Goal: Entertainment & Leisure: Consume media (video, audio)

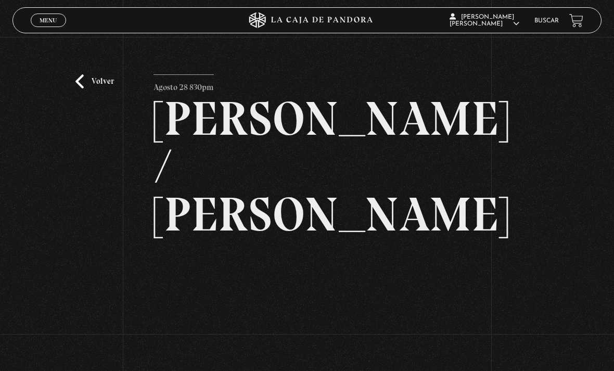
scroll to position [135, 0]
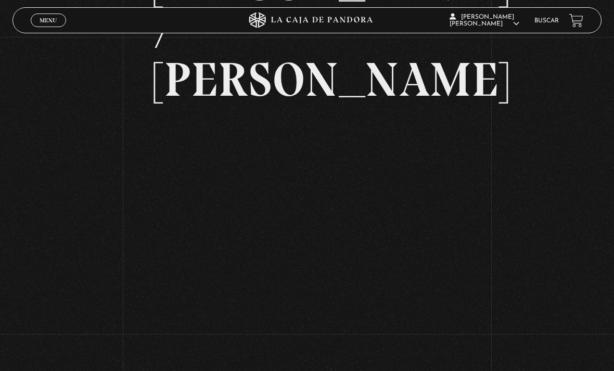
click at [483, 43] on link "En vivos" at bounding box center [486, 33] width 76 height 27
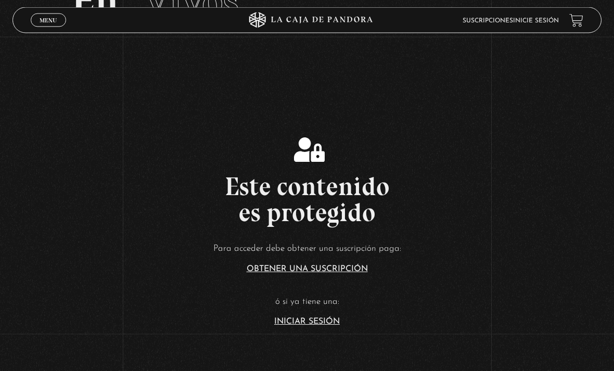
scroll to position [88, 0]
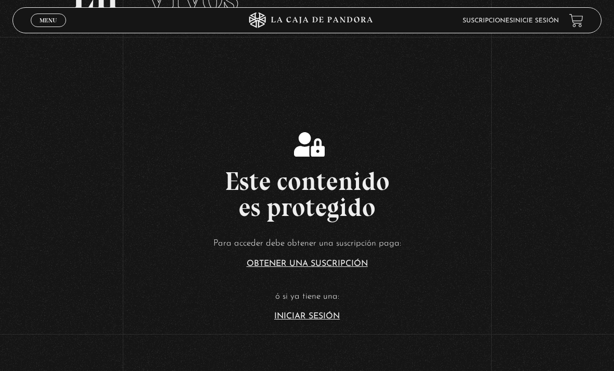
click at [314, 320] on link "Iniciar Sesión" at bounding box center [307, 316] width 66 height 8
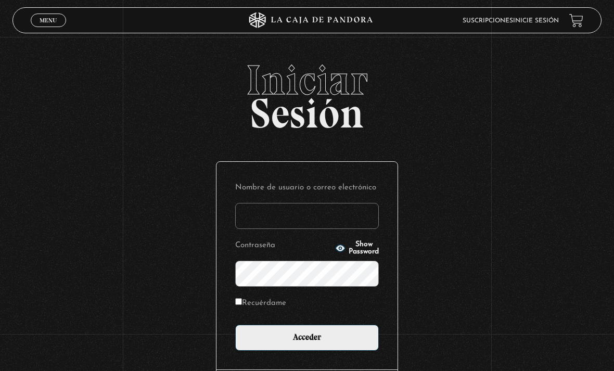
type input "jesigo2@hotmail.com"
click at [307, 343] on input "Acceder" at bounding box center [306, 337] width 143 height 26
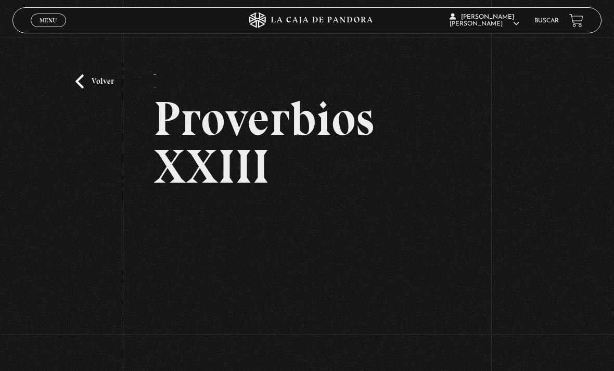
click at [96, 84] on link "Volver" at bounding box center [94, 81] width 38 height 14
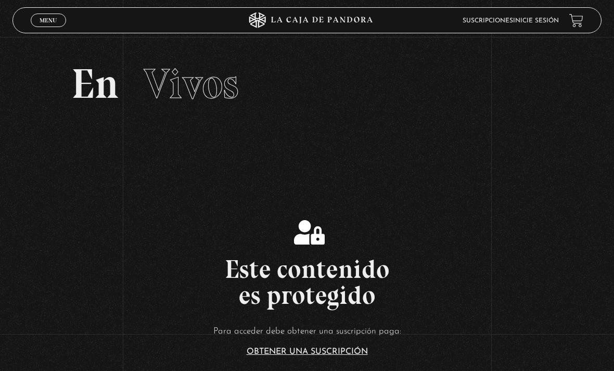
click at [200, 92] on span "Vivos" at bounding box center [190, 84] width 95 height 50
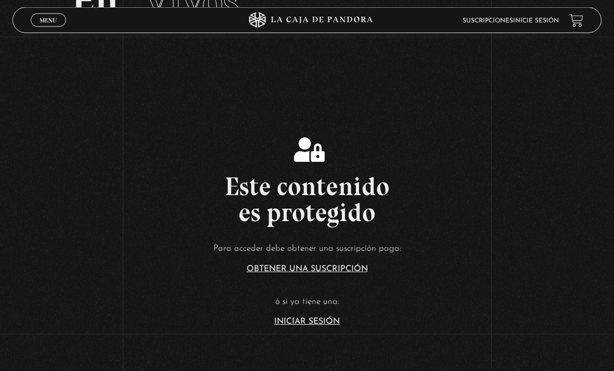
scroll to position [83, 0]
click at [323, 325] on link "Iniciar Sesión" at bounding box center [307, 321] width 66 height 8
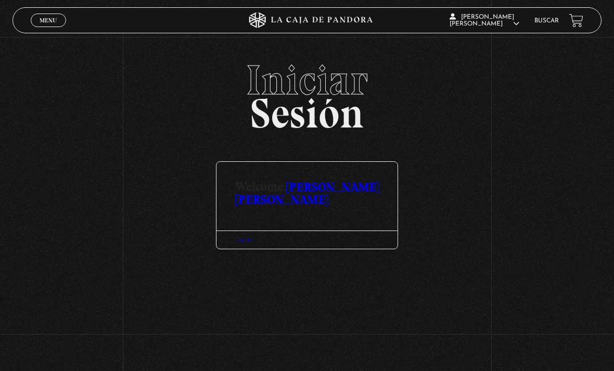
click at [352, 243] on div "Log Out" at bounding box center [306, 239] width 181 height 18
click at [493, 47] on link "En vivos" at bounding box center [486, 33] width 76 height 27
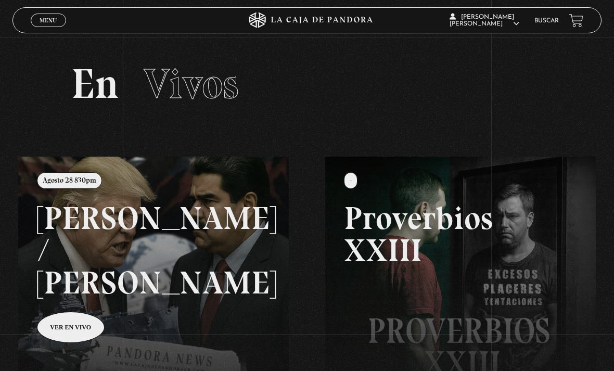
click at [120, 229] on link at bounding box center [325, 341] width 614 height 371
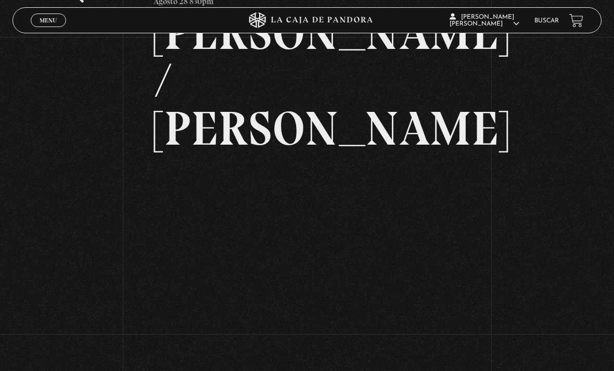
scroll to position [88, 0]
